Goal: Check status: Check status

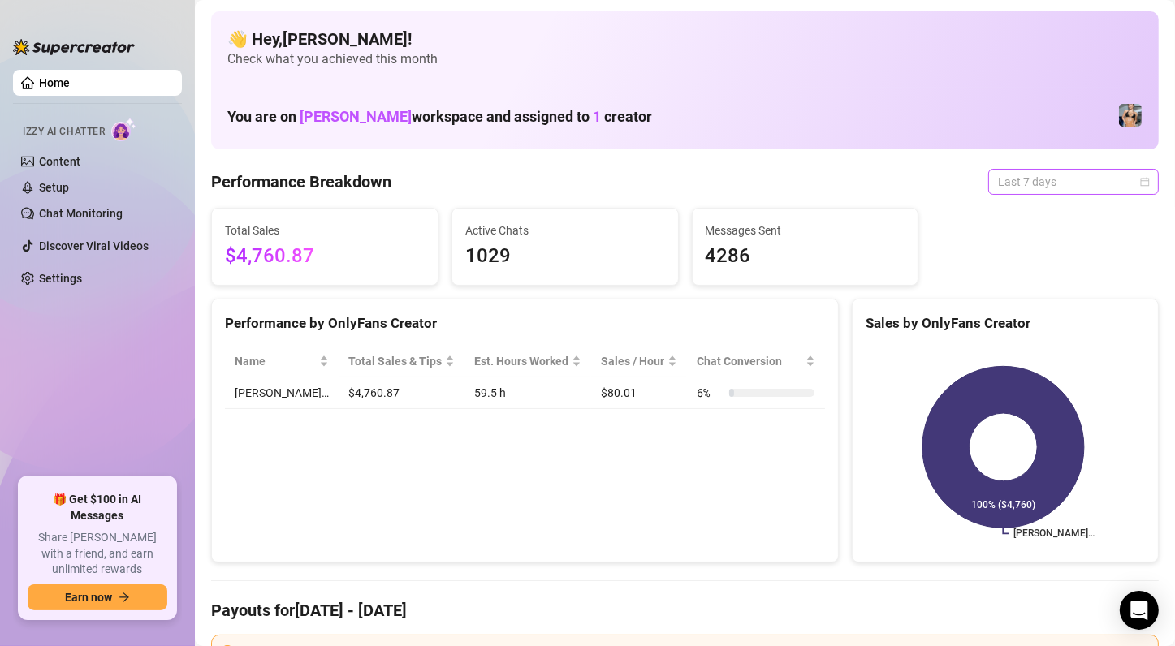
click at [979, 171] on span "Last 7 days" at bounding box center [1073, 182] width 151 height 24
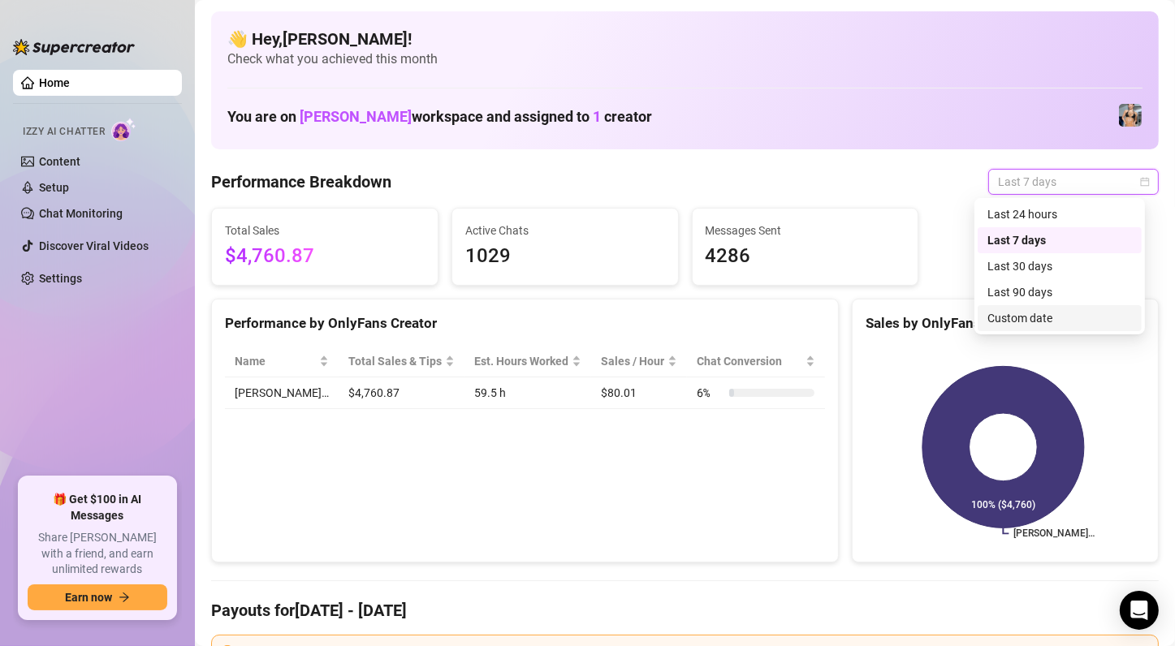
click at [979, 311] on div "Custom date" at bounding box center [1060, 318] width 145 height 18
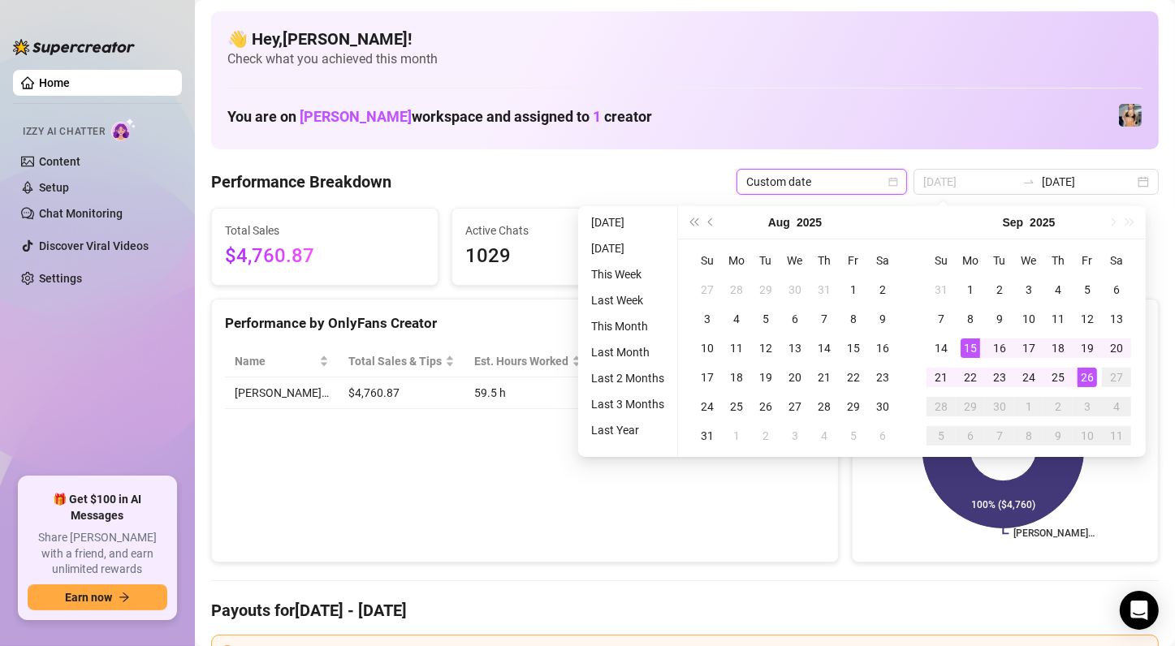
type input "[DATE]"
click at [972, 356] on div "15" at bounding box center [970, 348] width 19 height 19
type input "[DATE]"
click at [979, 378] on div "26" at bounding box center [1087, 377] width 19 height 19
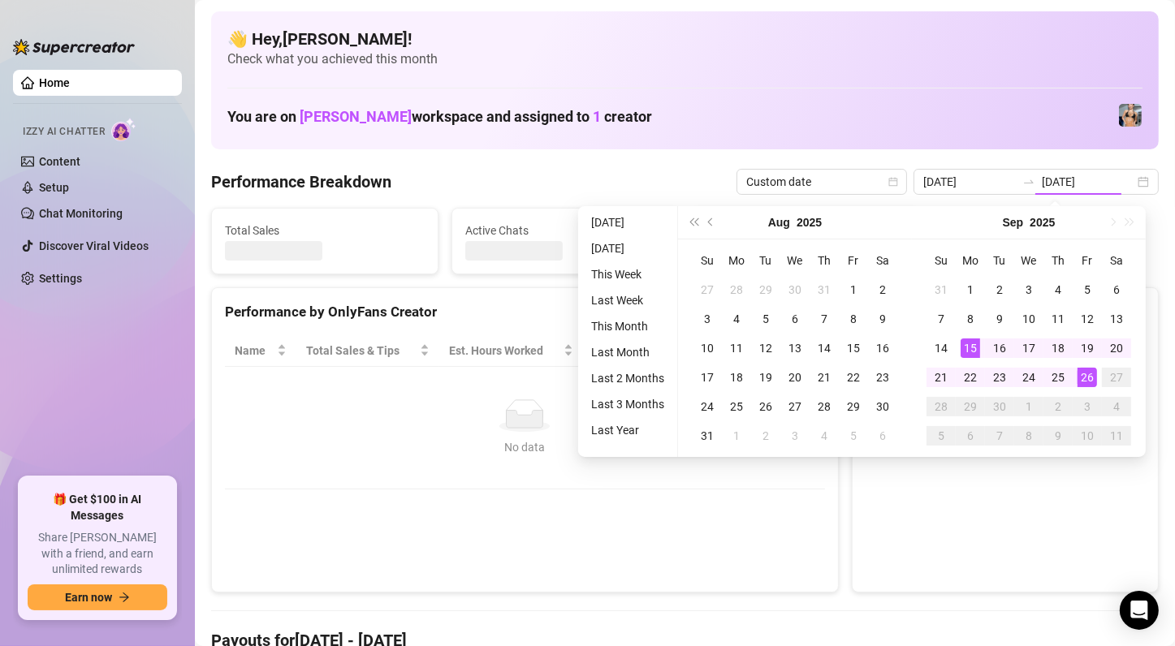
type input "[DATE]"
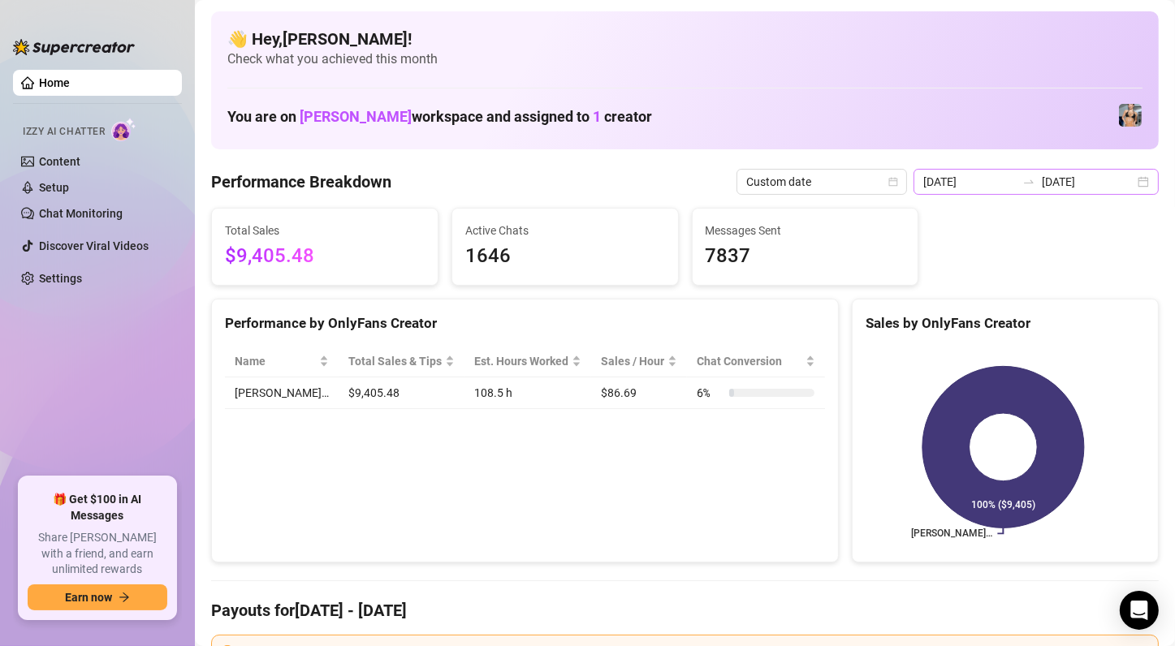
click at [979, 183] on div "[DATE] [DATE]" at bounding box center [1036, 182] width 245 height 26
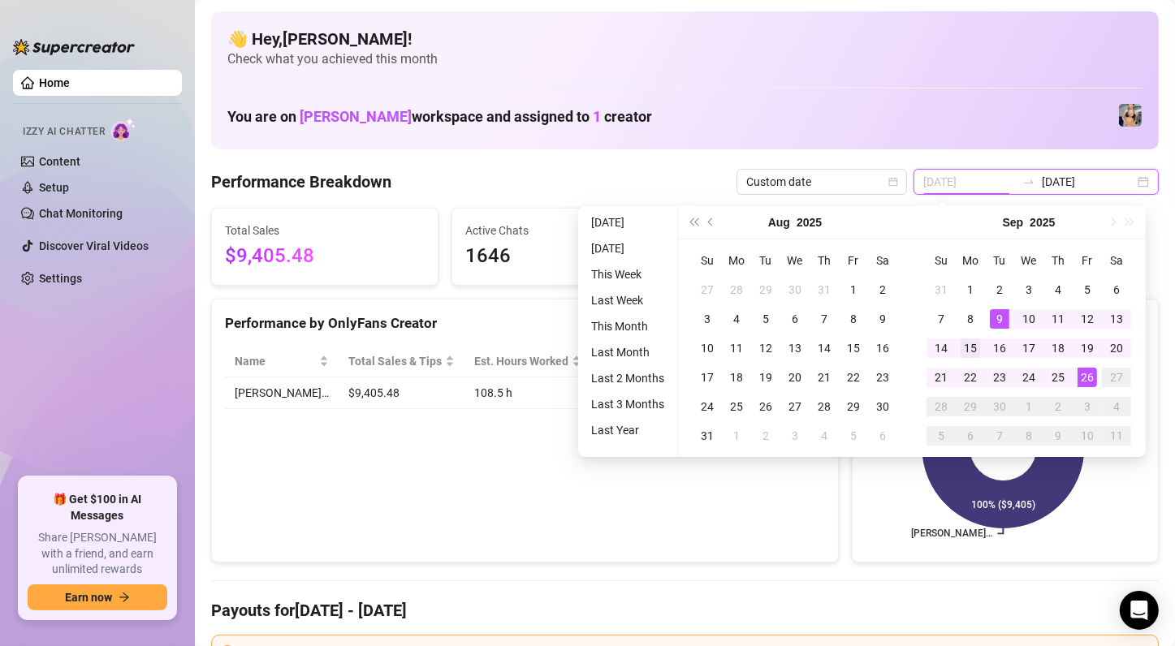
type input "[DATE]"
click at [967, 348] on div "15" at bounding box center [970, 348] width 19 height 19
type input "[DATE]"
click at [979, 377] on div "26" at bounding box center [1087, 377] width 19 height 19
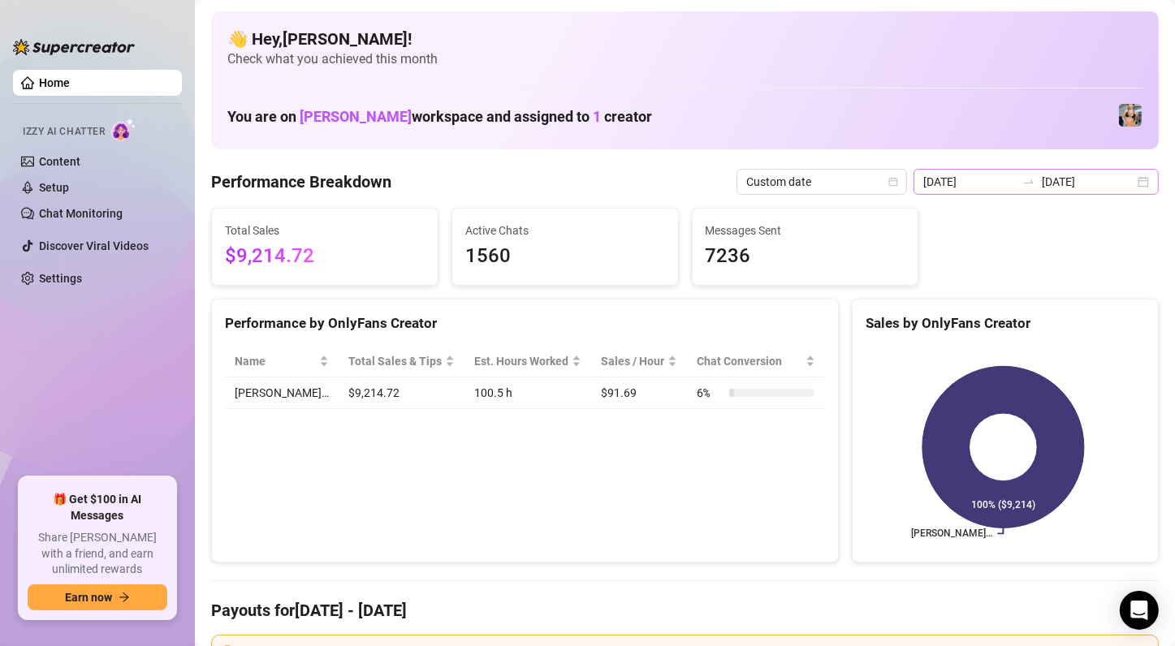
click at [979, 185] on div "[DATE] [DATE]" at bounding box center [1036, 182] width 245 height 26
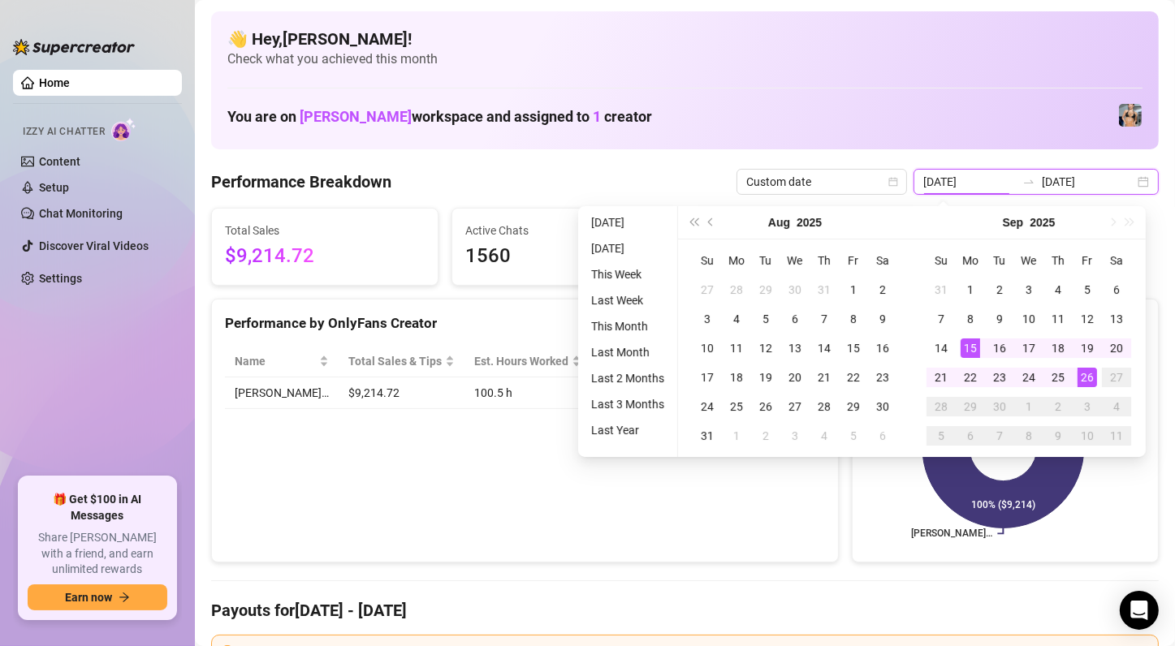
click at [979, 183] on div "[DATE] [DATE]" at bounding box center [1036, 182] width 245 height 26
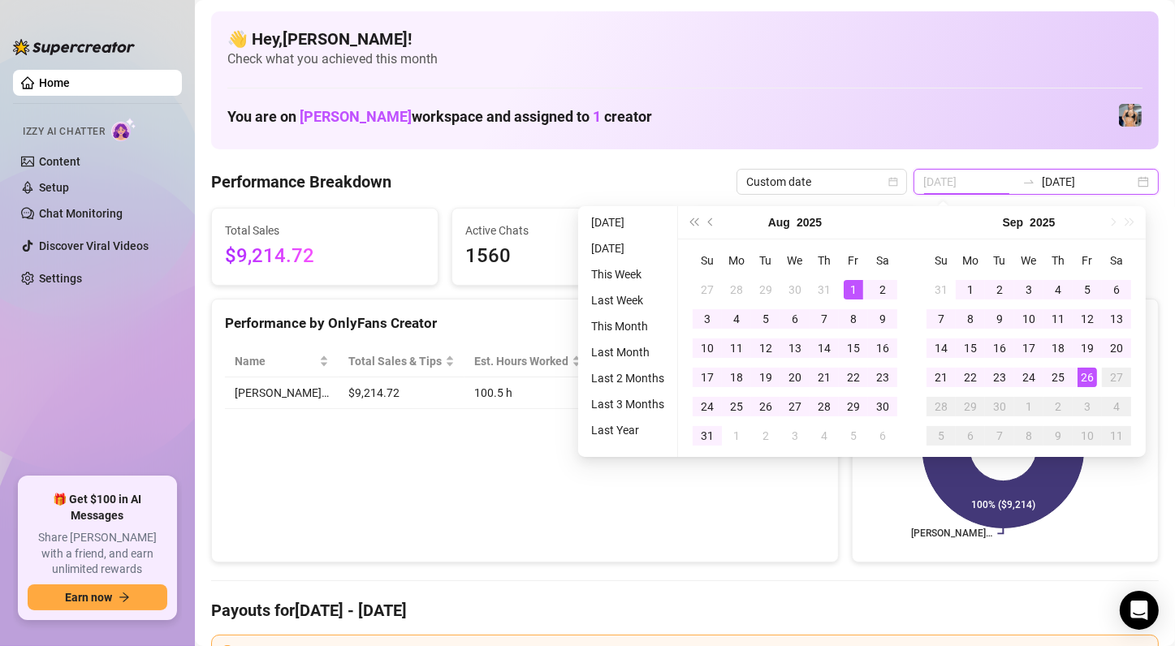
type input "[DATE]"
click at [852, 295] on div "1" at bounding box center [853, 289] width 19 height 19
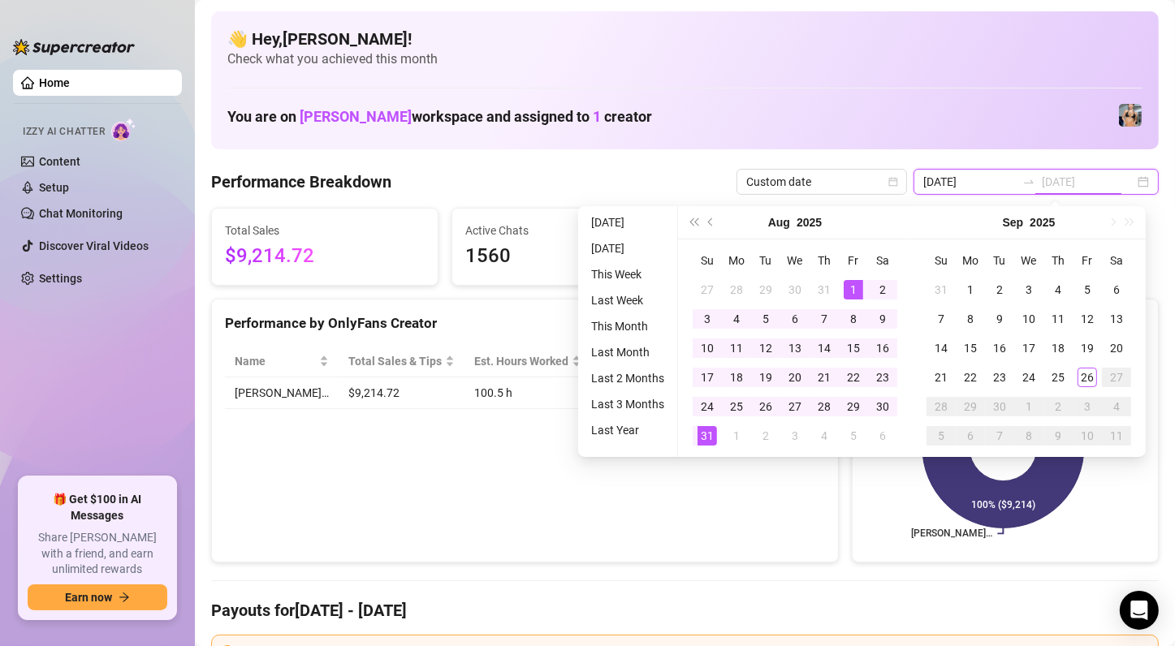
type input "[DATE]"
click at [704, 429] on div "31" at bounding box center [707, 435] width 19 height 19
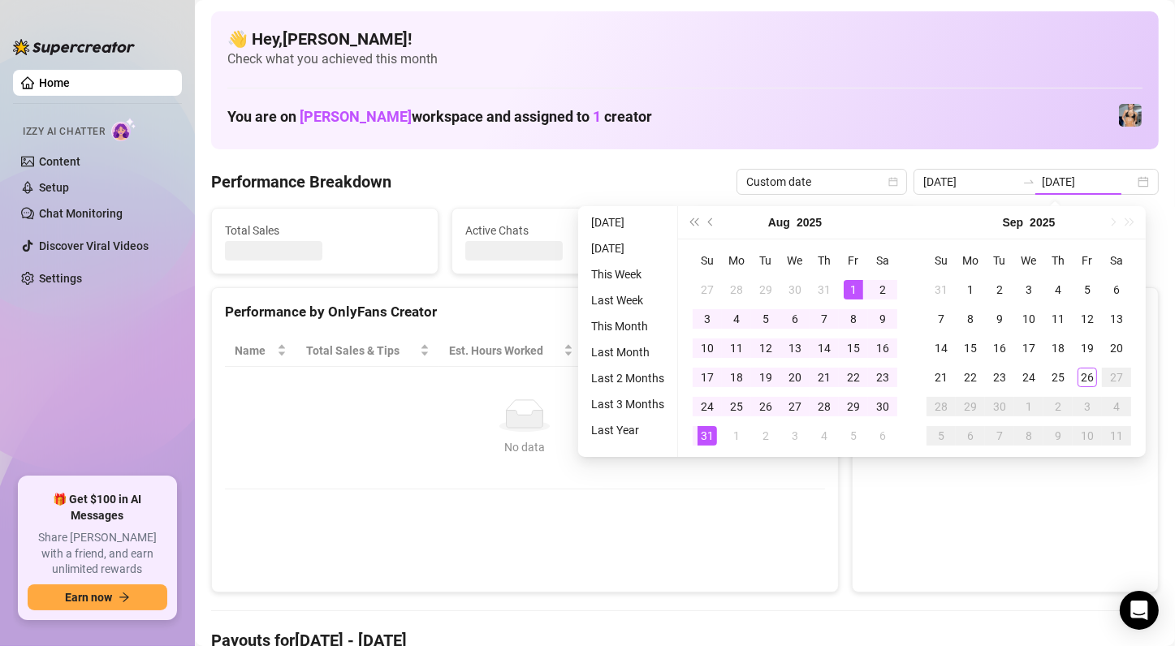
type input "[DATE]"
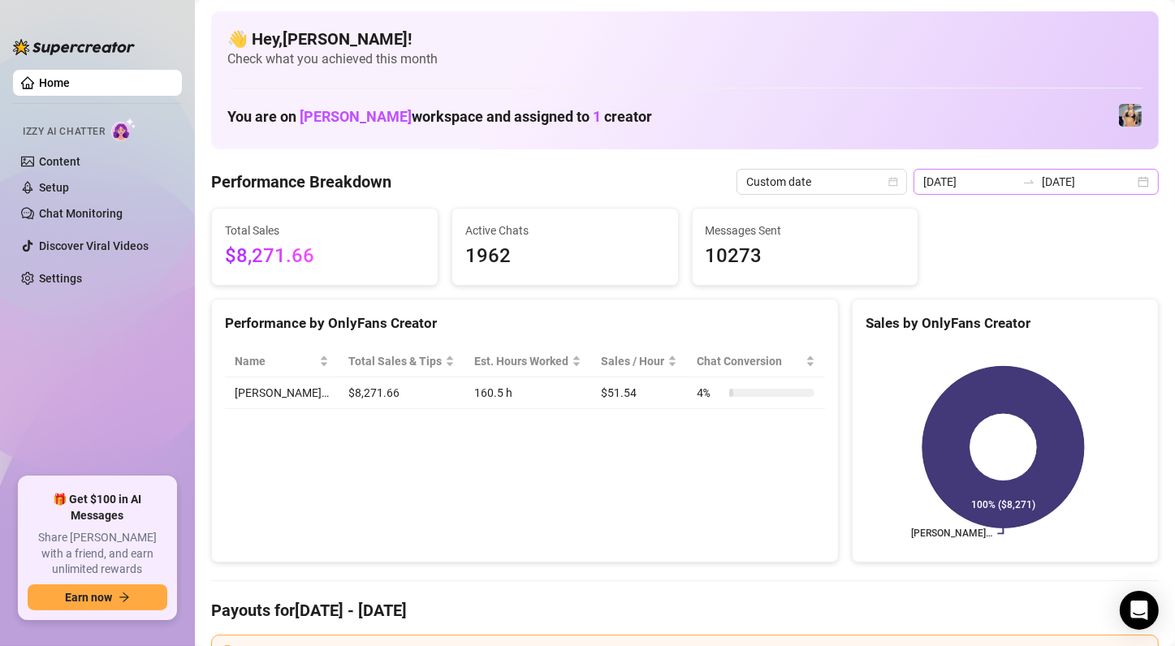
click at [979, 184] on div "[DATE] [DATE]" at bounding box center [1036, 182] width 245 height 26
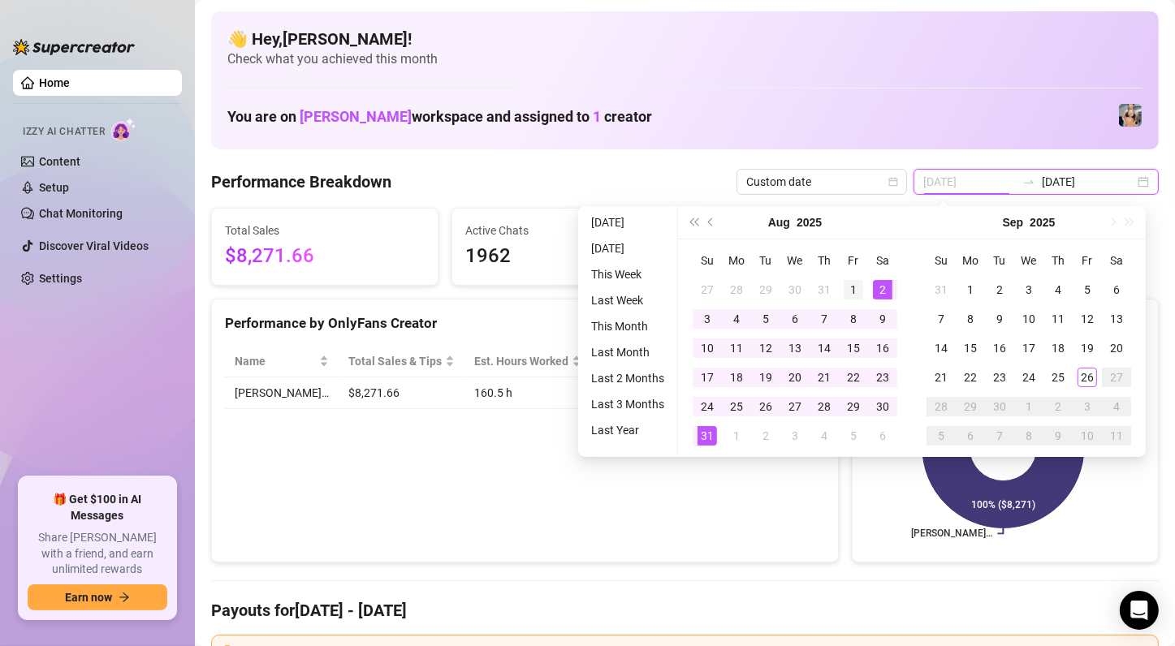
type input "[DATE]"
click at [844, 285] on div "1" at bounding box center [853, 289] width 19 height 19
type input "[DATE]"
click at [704, 426] on div "31" at bounding box center [707, 435] width 19 height 19
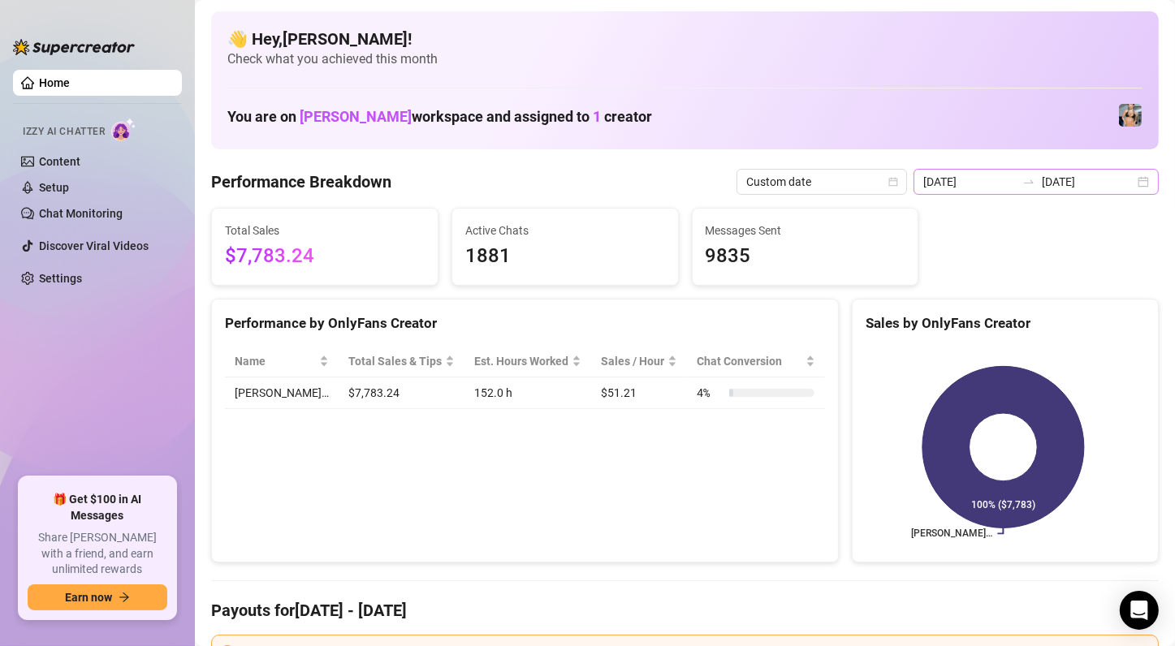
click at [979, 179] on div "[DATE] [DATE]" at bounding box center [1036, 182] width 245 height 26
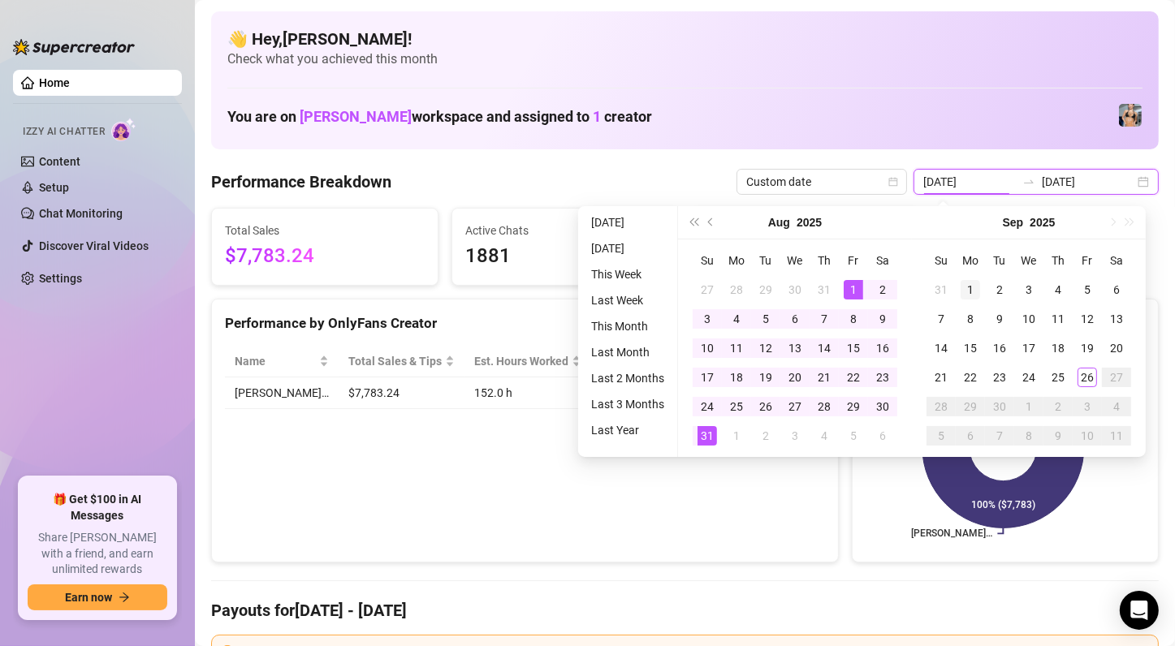
type input "[DATE]"
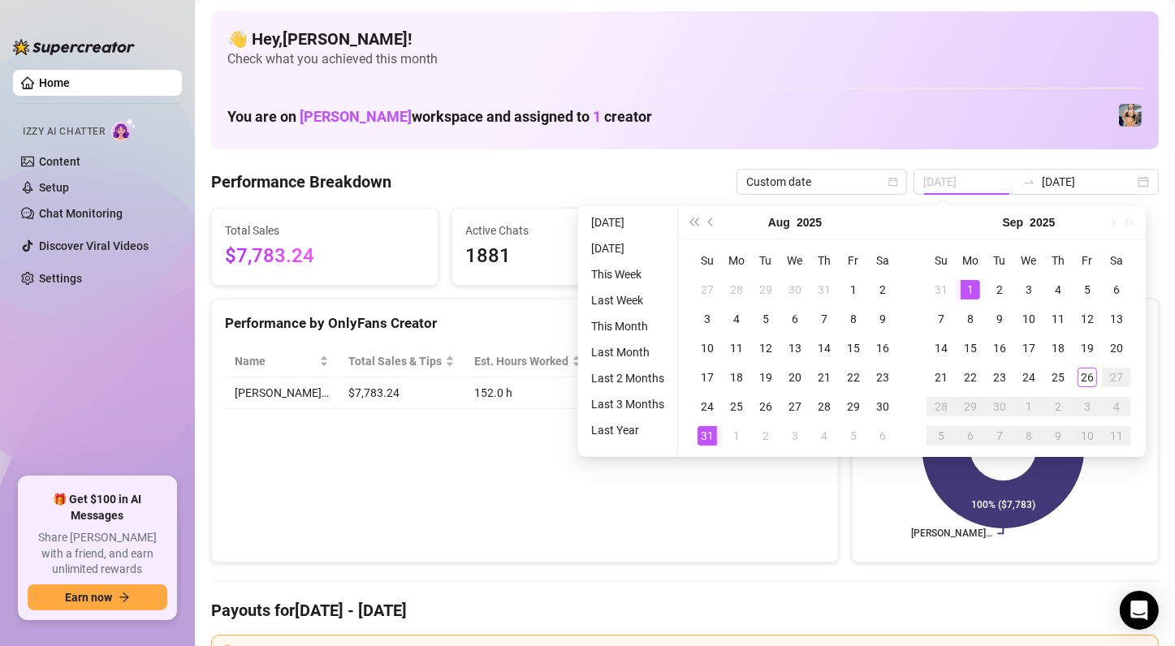
click at [963, 294] on div "1" at bounding box center [970, 289] width 19 height 19
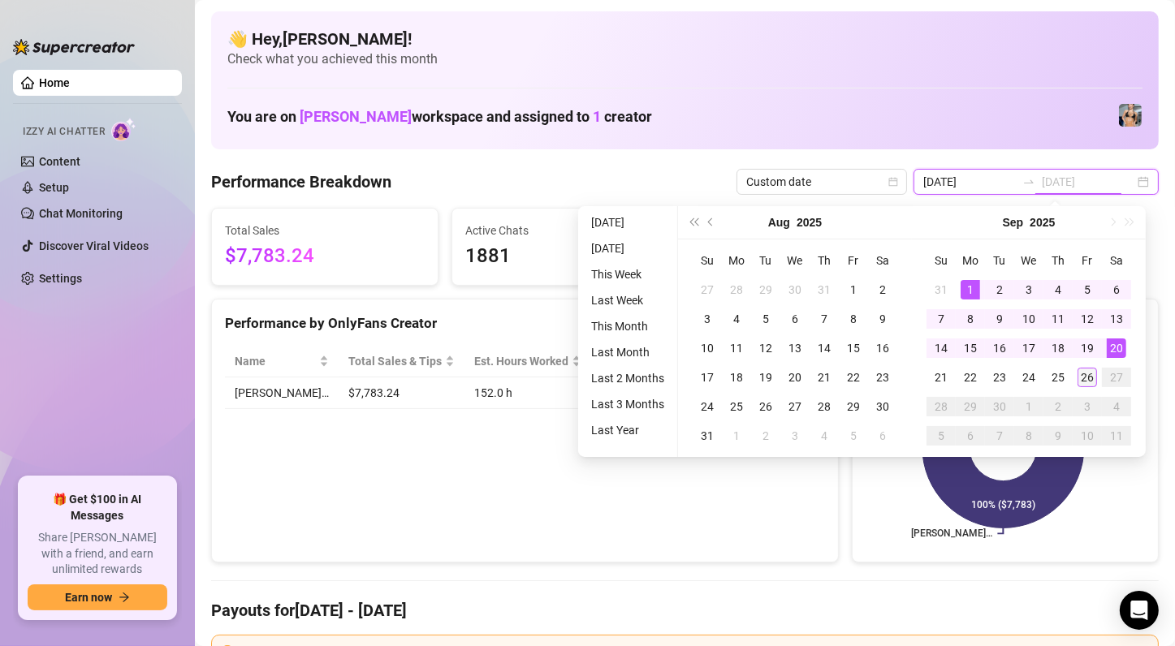
type input "[DATE]"
click at [979, 387] on div "26" at bounding box center [1087, 377] width 19 height 19
type input "[DATE]"
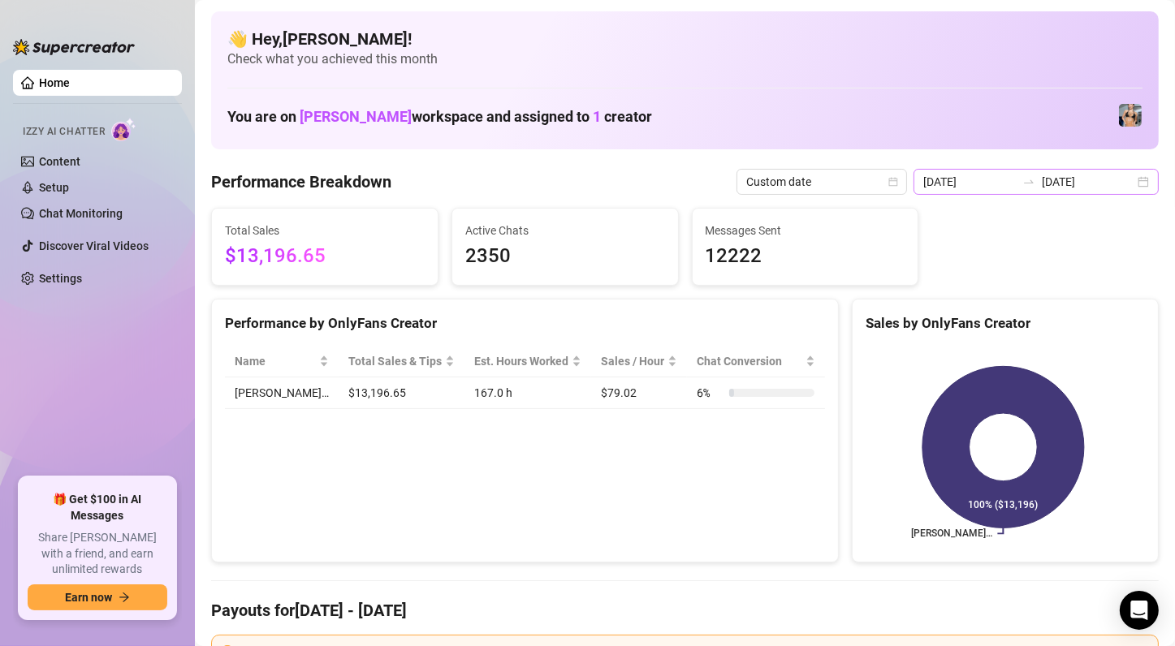
click at [979, 184] on div "[DATE] [DATE]" at bounding box center [1036, 182] width 245 height 26
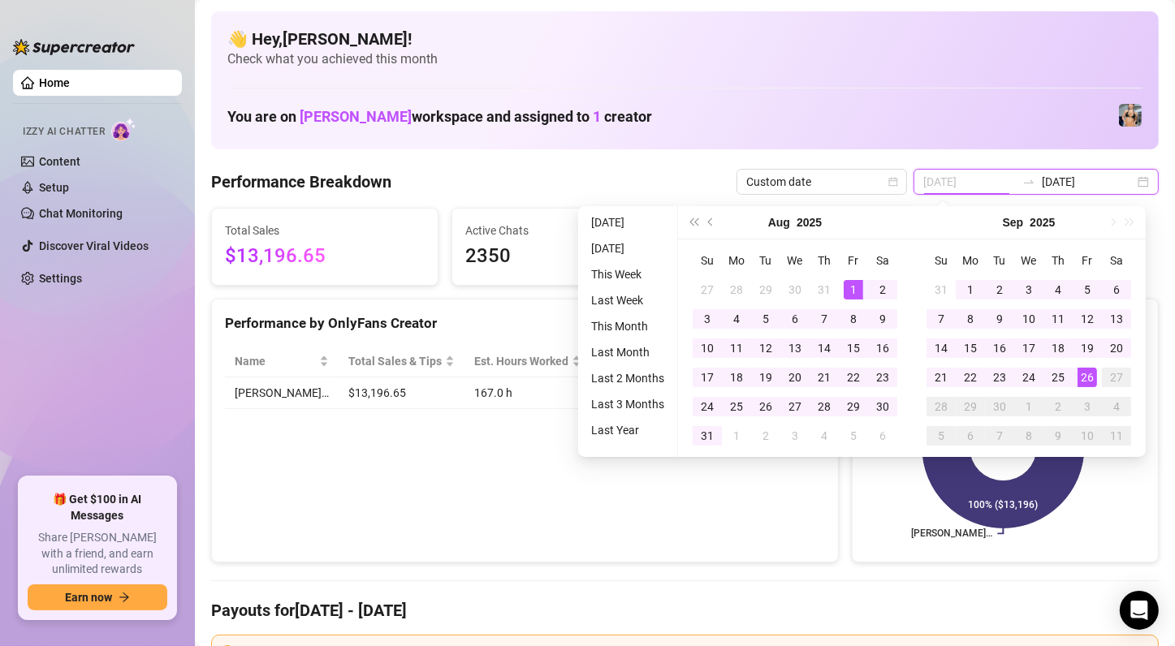
type input "[DATE]"
click at [854, 288] on div "1" at bounding box center [853, 289] width 19 height 19
type input "[DATE]"
click at [979, 381] on div "26" at bounding box center [1087, 377] width 19 height 19
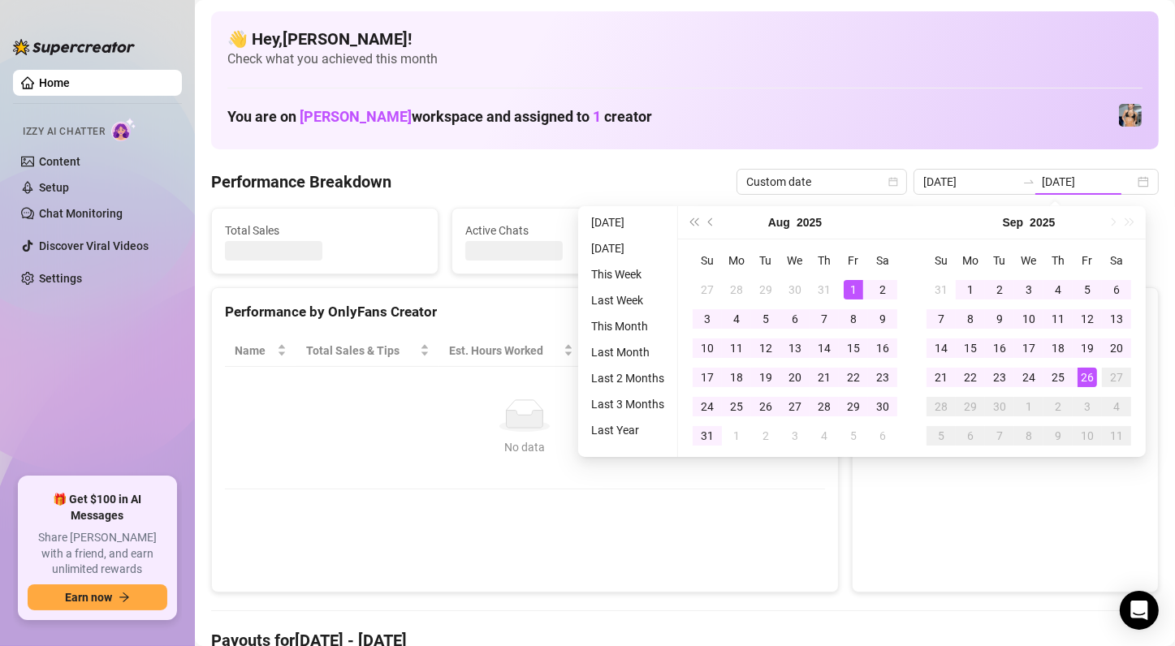
type input "[DATE]"
